Goal: Transaction & Acquisition: Book appointment/travel/reservation

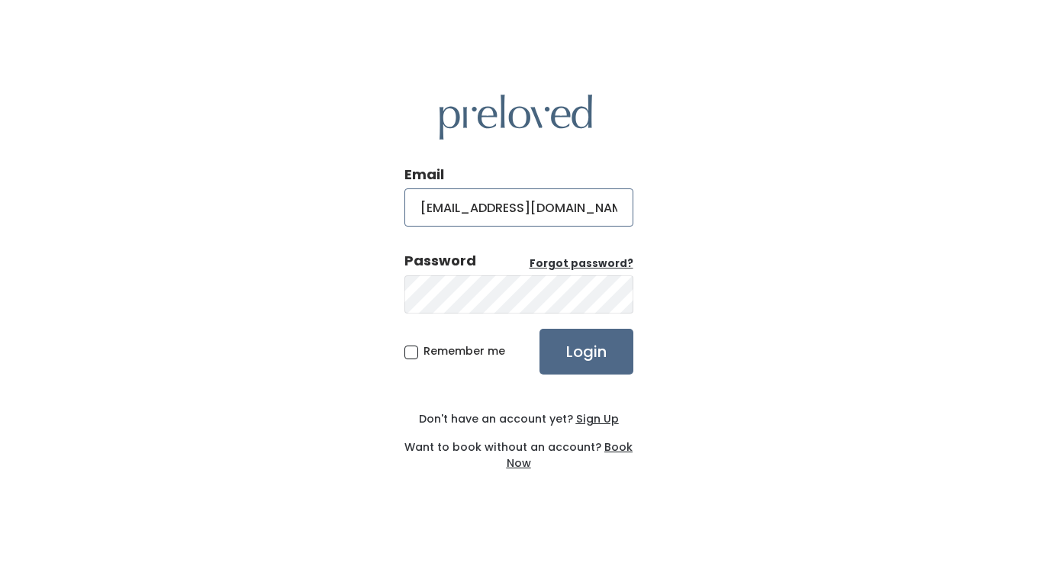
type input "seleahfoster09@gmail.com"
click at [585, 352] on input "Login" at bounding box center [586, 352] width 94 height 46
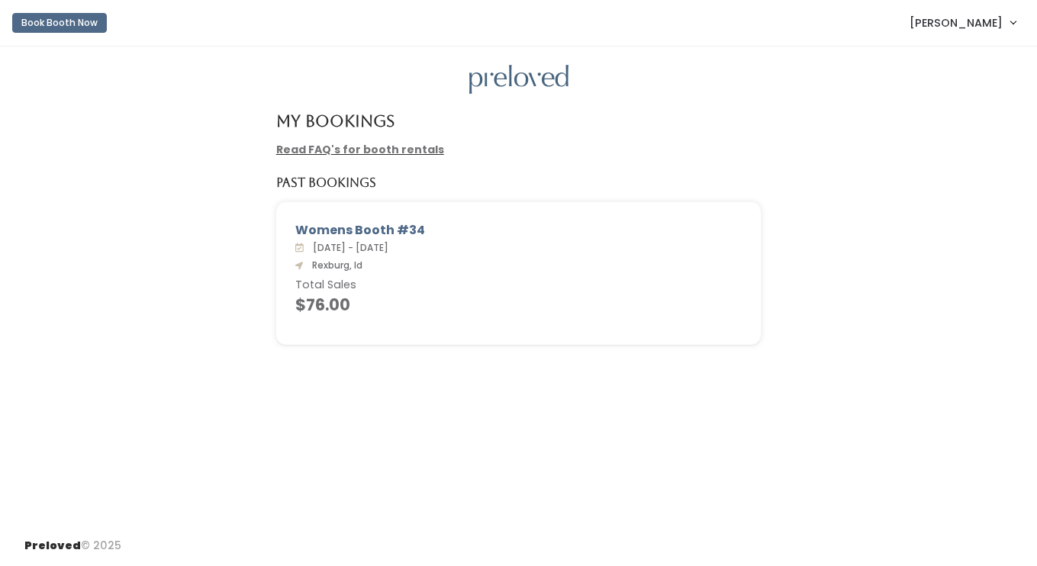
click at [82, 16] on button "Book Booth Now" at bounding box center [59, 23] width 95 height 20
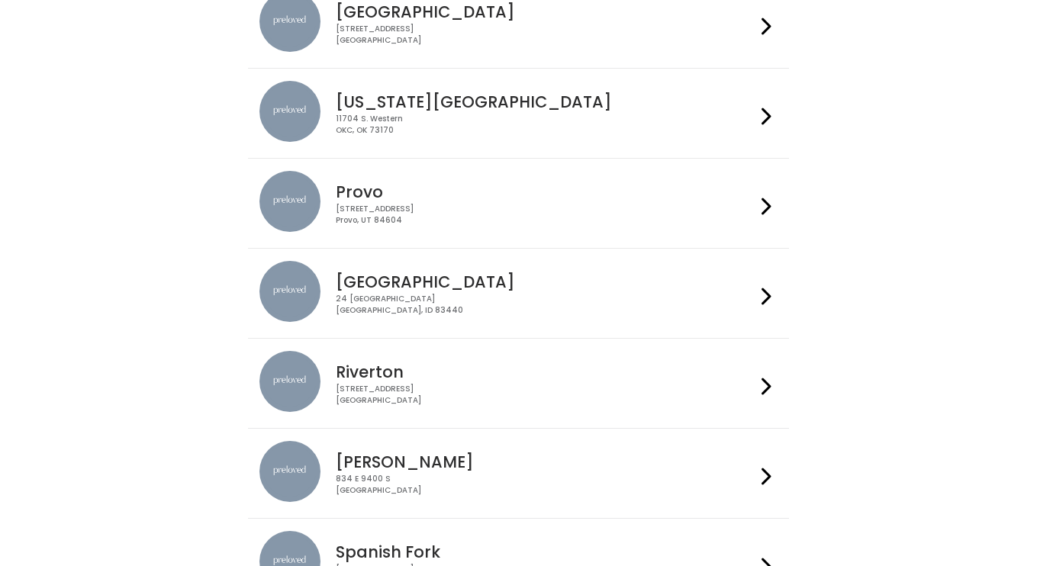
scroll to position [356, 0]
click at [540, 294] on div "24 South 1st West Rexburg, ID 83440" at bounding box center [546, 304] width 420 height 22
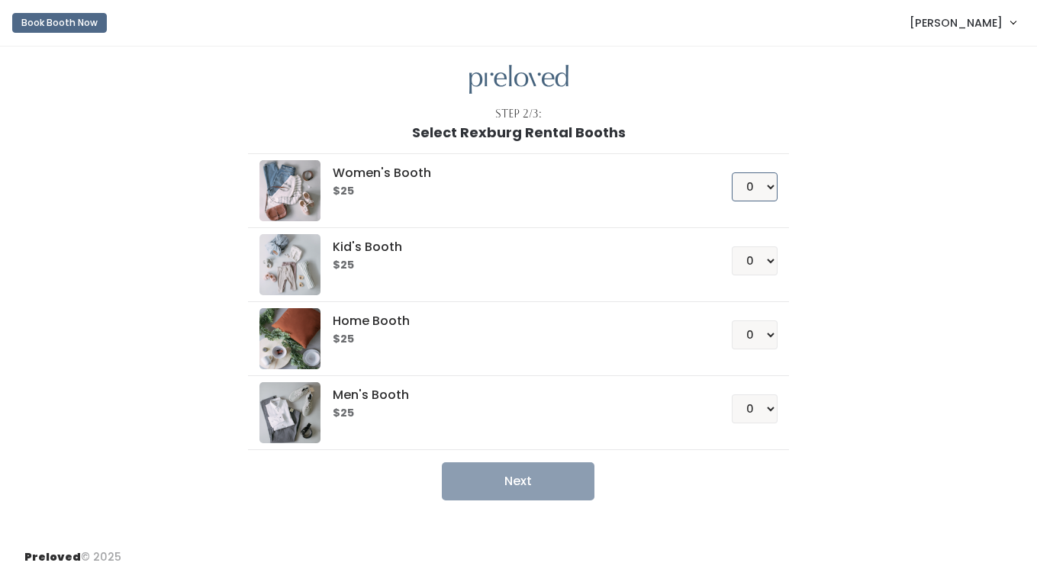
select select "1"
click at [547, 479] on button "Next" at bounding box center [518, 481] width 153 height 38
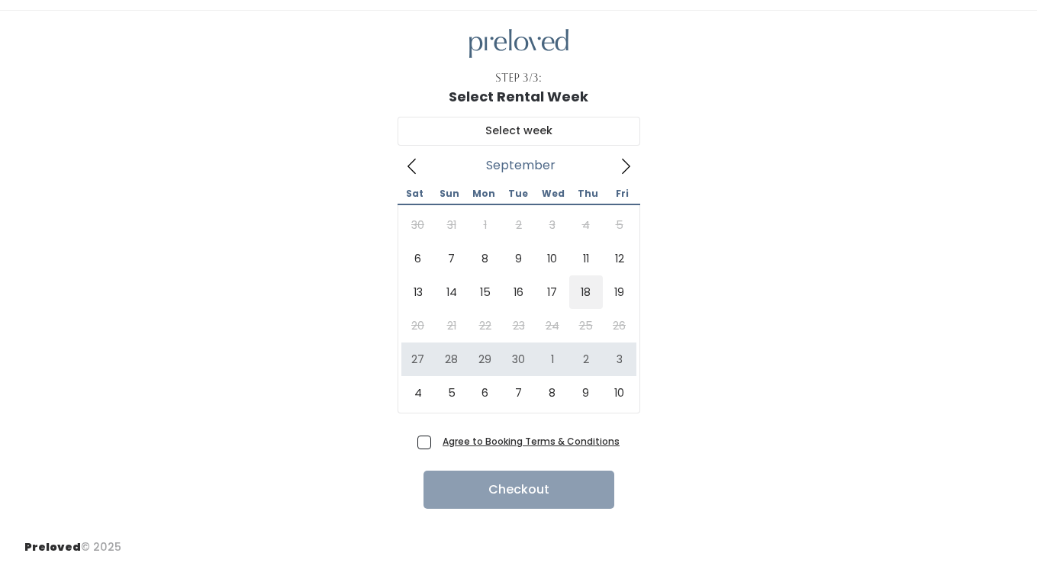
scroll to position [35, 0]
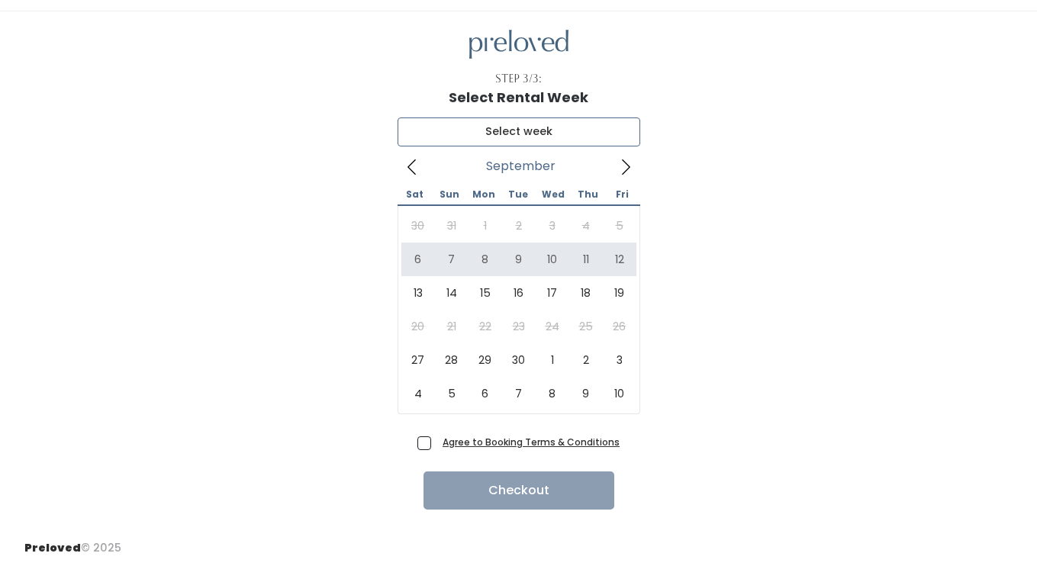
type input "September 6 to September 12"
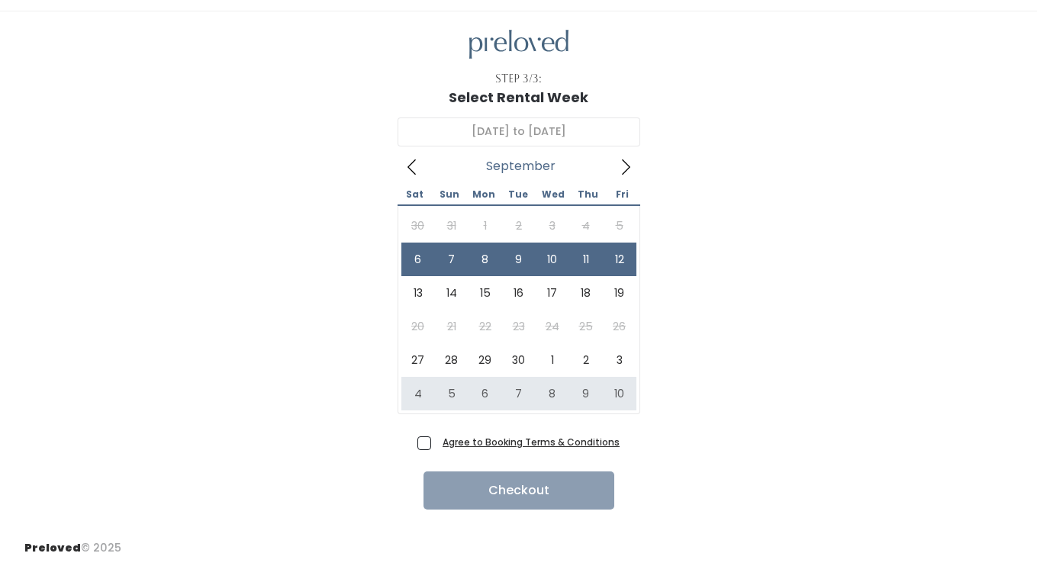
click at [436, 442] on span "Agree to Booking Terms & Conditions" at bounding box center [527, 441] width 183 height 15
click at [436, 442] on input "Agree to Booking Terms & Conditions" at bounding box center [441, 439] width 10 height 10
checkbox input "true"
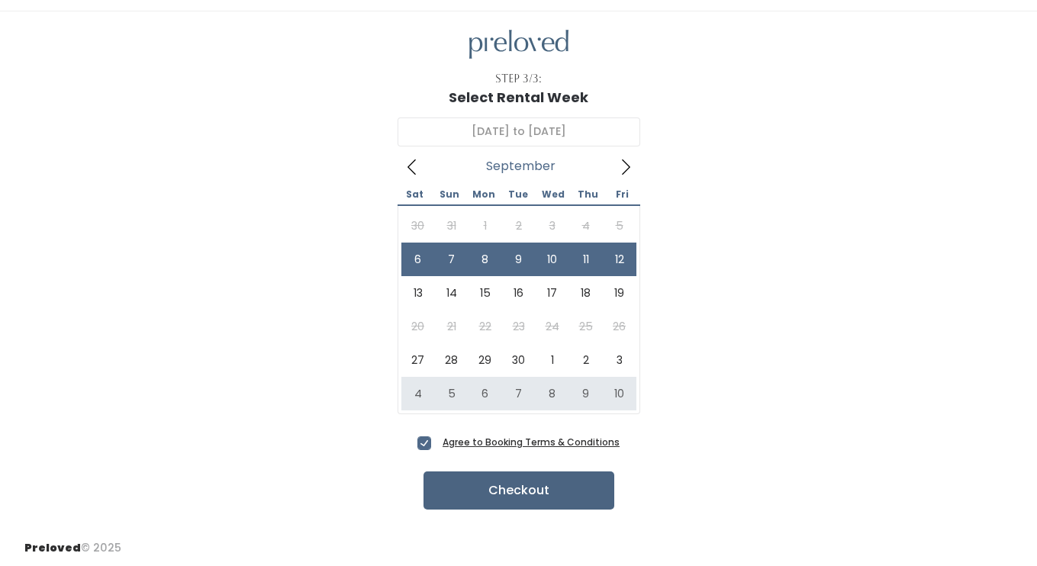
click at [503, 487] on button "Checkout" at bounding box center [518, 490] width 191 height 38
